Goal: Task Accomplishment & Management: Complete application form

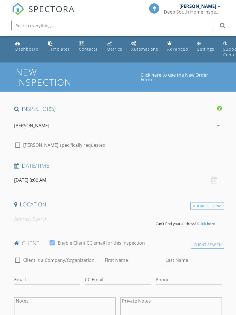
select select "7"
click at [89, 179] on input "[DATE] 8:00 AM" at bounding box center [118, 180] width 208 height 14
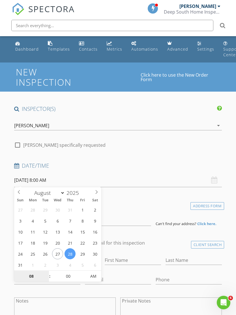
click at [37, 276] on input "08" at bounding box center [31, 276] width 35 height 11
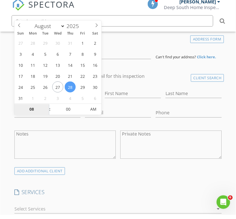
scroll to position [167, 0]
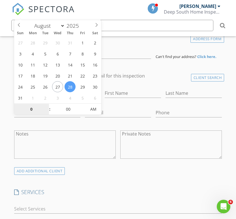
type input "09"
type input "08/28/2025 9:00 AM"
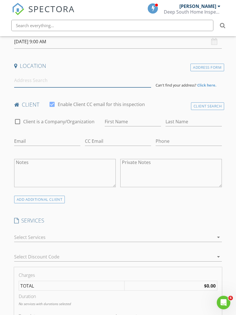
click at [133, 80] on input at bounding box center [82, 80] width 137 height 14
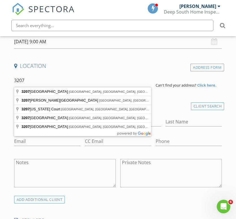
type input "3207 Shamrock Street East, Tallahassee, FL, USA"
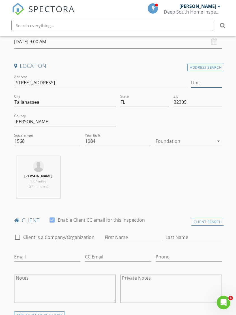
click at [204, 79] on input "Unit" at bounding box center [206, 82] width 31 height 9
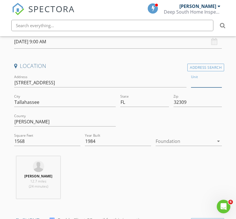
type input "9"
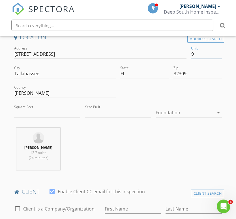
scroll to position [167, 0]
type input "1804"
type input "1984"
type input "9"
click at [139, 205] on input "First Name" at bounding box center [133, 208] width 56 height 9
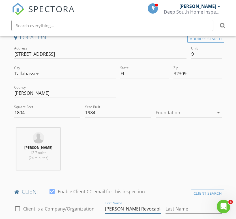
type input "Bradley Revocable"
click at [186, 205] on input "Last Name" at bounding box center [193, 208] width 56 height 9
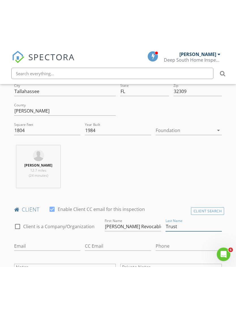
scroll to position [197, 0]
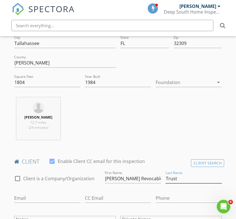
type input "Trust"
click at [29, 195] on input "Email" at bounding box center [47, 197] width 66 height 9
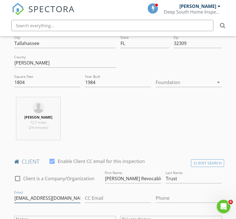
type input "Jbradley1106@gmail.com"
click at [183, 133] on div "Chandler Evans 12.7 miles (24 minutes)" at bounding box center [118, 120] width 212 height 47
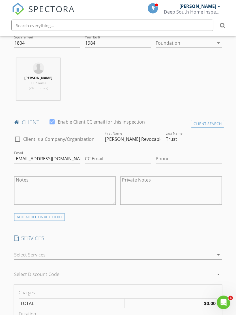
scroll to position [242, 0]
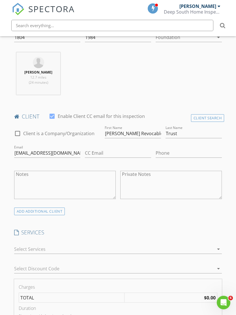
click at [149, 249] on div at bounding box center [114, 248] width 200 height 9
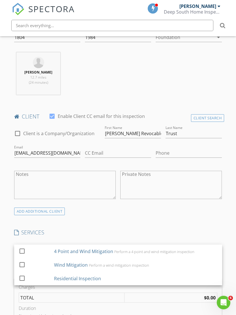
click at [21, 263] on div at bounding box center [22, 264] width 10 height 10
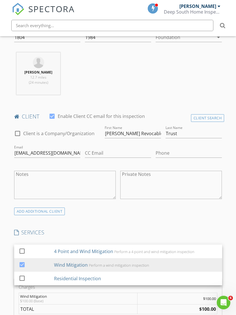
click at [192, 219] on div "INSPECTOR(S) check_box Chandler Evans PRIMARY Chandler Evans arrow_drop_down ch…" at bounding box center [118, 303] width 212 height 881
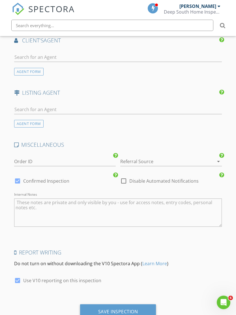
scroll to position [716, 0]
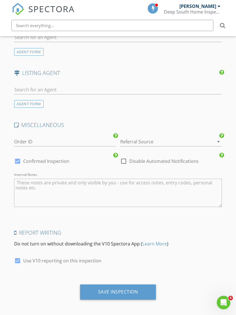
click at [147, 285] on div "Save Inspection" at bounding box center [118, 291] width 76 height 15
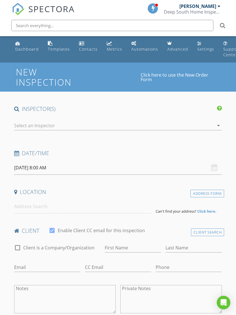
select select "7"
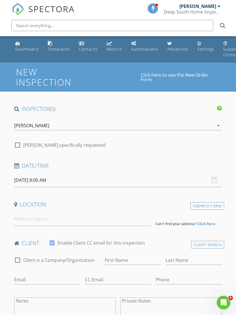
click at [66, 181] on input "[DATE] 8:00 AM" at bounding box center [118, 180] width 208 height 14
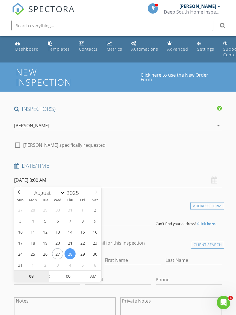
scroll to position [167, 0]
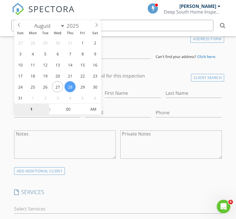
type input "10"
type input "[DATE] 10:00 AM"
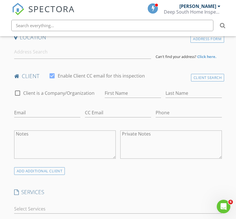
click at [187, 196] on div "SERVICES check_box_outline_blank 4 Point and Wind Mitigation Perform a 4 point …" at bounding box center [118, 213] width 212 height 50
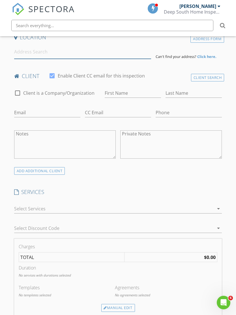
click at [125, 53] on input at bounding box center [82, 52] width 137 height 14
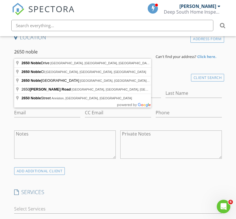
type input "[STREET_ADDRESS]"
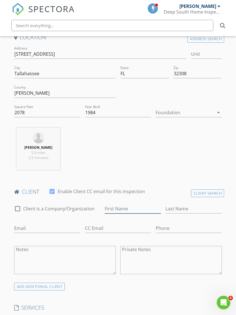
click at [148, 204] on input "First Name" at bounding box center [133, 208] width 56 height 9
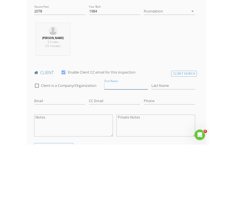
scroll to position [265, 4]
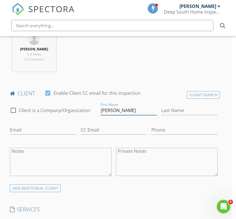
type input "[PERSON_NAME]"
click at [183, 108] on input "Last Name" at bounding box center [189, 110] width 56 height 9
type input "[PERSON_NAME]"
click at [57, 126] on input "Email" at bounding box center [43, 129] width 66 height 9
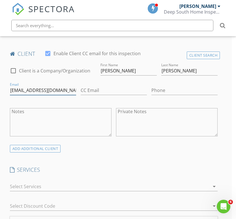
scroll to position [322, 4]
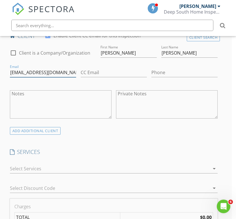
type input "[EMAIL_ADDRESS][DOMAIN_NAME]"
click at [173, 165] on div at bounding box center [110, 168] width 200 height 9
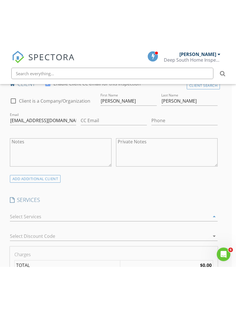
scroll to position [323, 4]
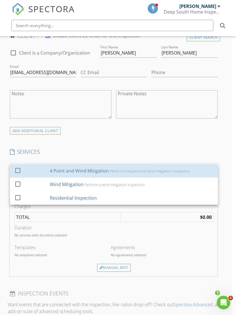
click at [112, 170] on div "Perform a 4 point and wind mitigation inspection" at bounding box center [150, 171] width 80 height 5
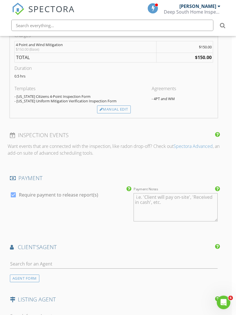
scroll to position [494, 4]
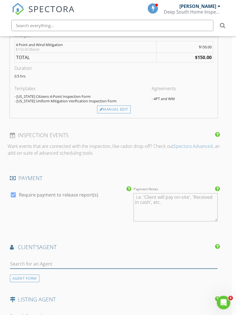
click at [145, 259] on input "text" at bounding box center [114, 263] width 208 height 9
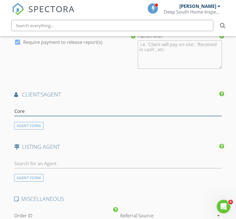
type input "Corey"
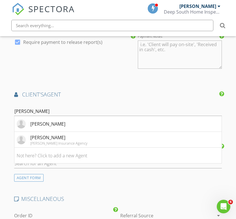
click at [160, 136] on li "Dana Tyre Corey Tyre Insurance Agency" at bounding box center [117, 140] width 207 height 16
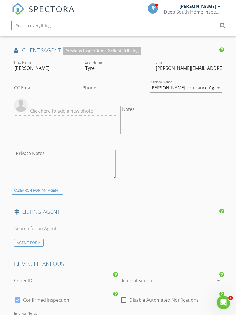
scroll to position [829, 0]
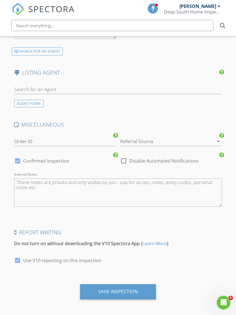
click at [143, 288] on div "Save Inspection" at bounding box center [118, 291] width 76 height 15
